Goal: Find specific page/section: Find specific page/section

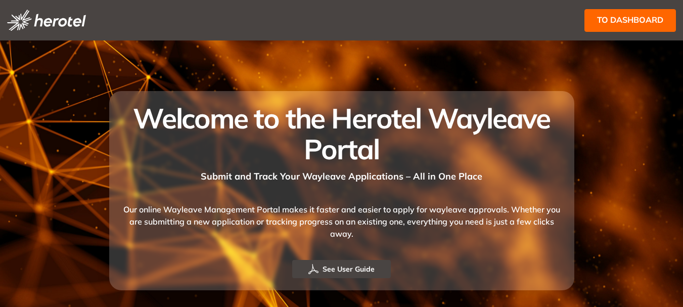
click at [639, 17] on span "to dashboard" at bounding box center [630, 20] width 66 height 13
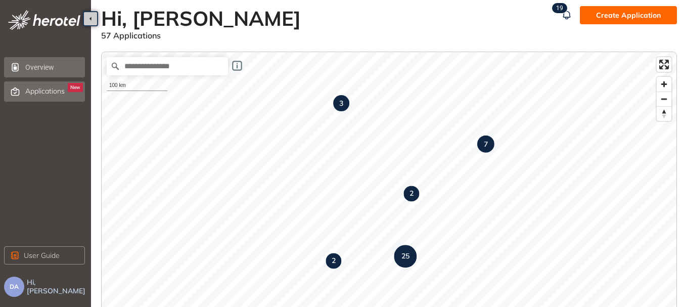
click at [48, 88] on span "Applications" at bounding box center [44, 91] width 39 height 9
